Goal: Task Accomplishment & Management: Manage account settings

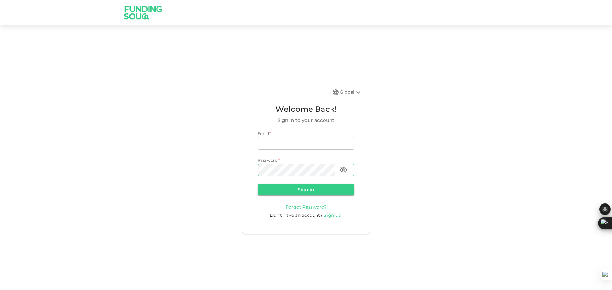
type input "[EMAIL_ADDRESS][DOMAIN_NAME]"
click at [345, 171] on icon "button" at bounding box center [344, 170] width 8 height 8
click at [303, 186] on button "Sign in" at bounding box center [305, 189] width 97 height 11
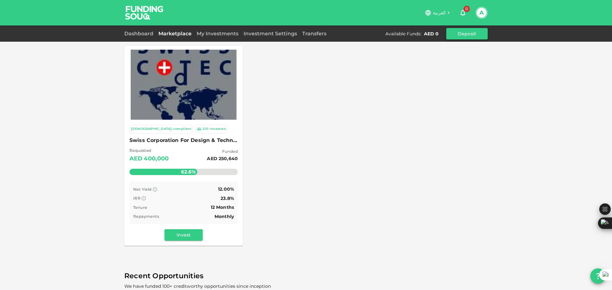
click at [154, 141] on span "Swiss Corporation For Design & Technology Trading LLC" at bounding box center [183, 140] width 108 height 9
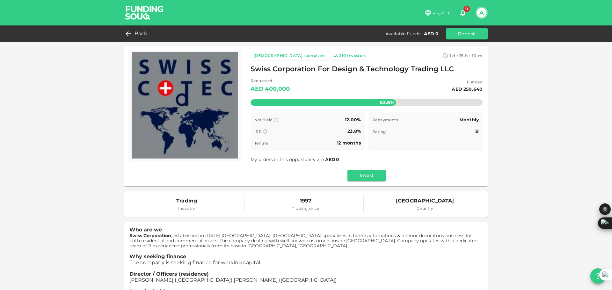
click at [372, 70] on span "Swiss Corporation For Design & Technology Trading LLC" at bounding box center [351, 69] width 203 height 12
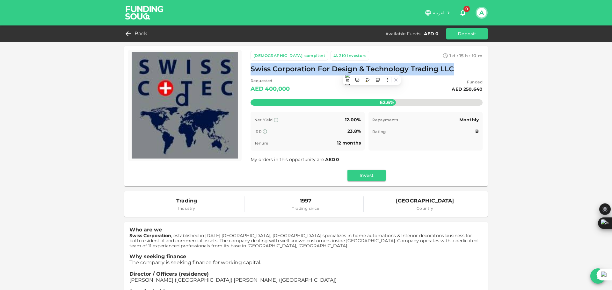
click at [372, 70] on span "Swiss Corporation For Design & Technology Trading LLC" at bounding box center [351, 69] width 203 height 12
copy span "Swiss Corporation For Design & Technology Trading LLC"
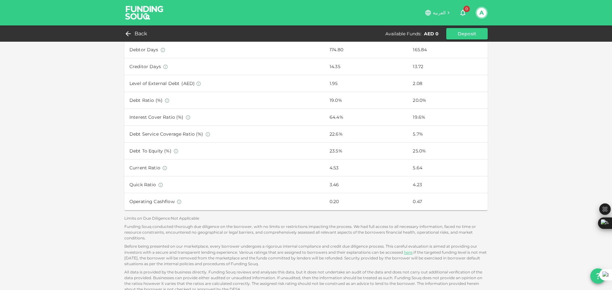
scroll to position [447, 0]
